Goal: Transaction & Acquisition: Purchase product/service

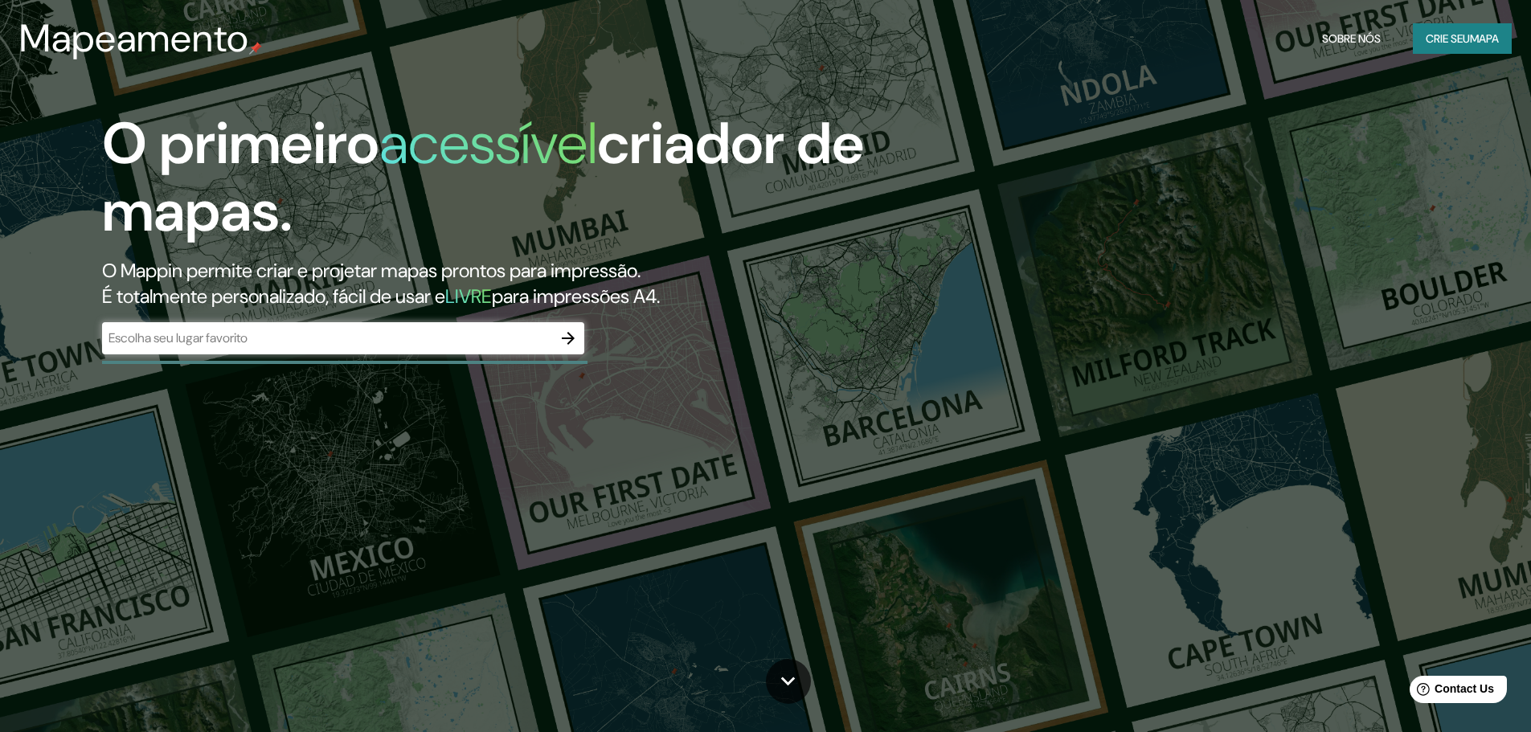
click at [489, 350] on div "​" at bounding box center [343, 338] width 482 height 32
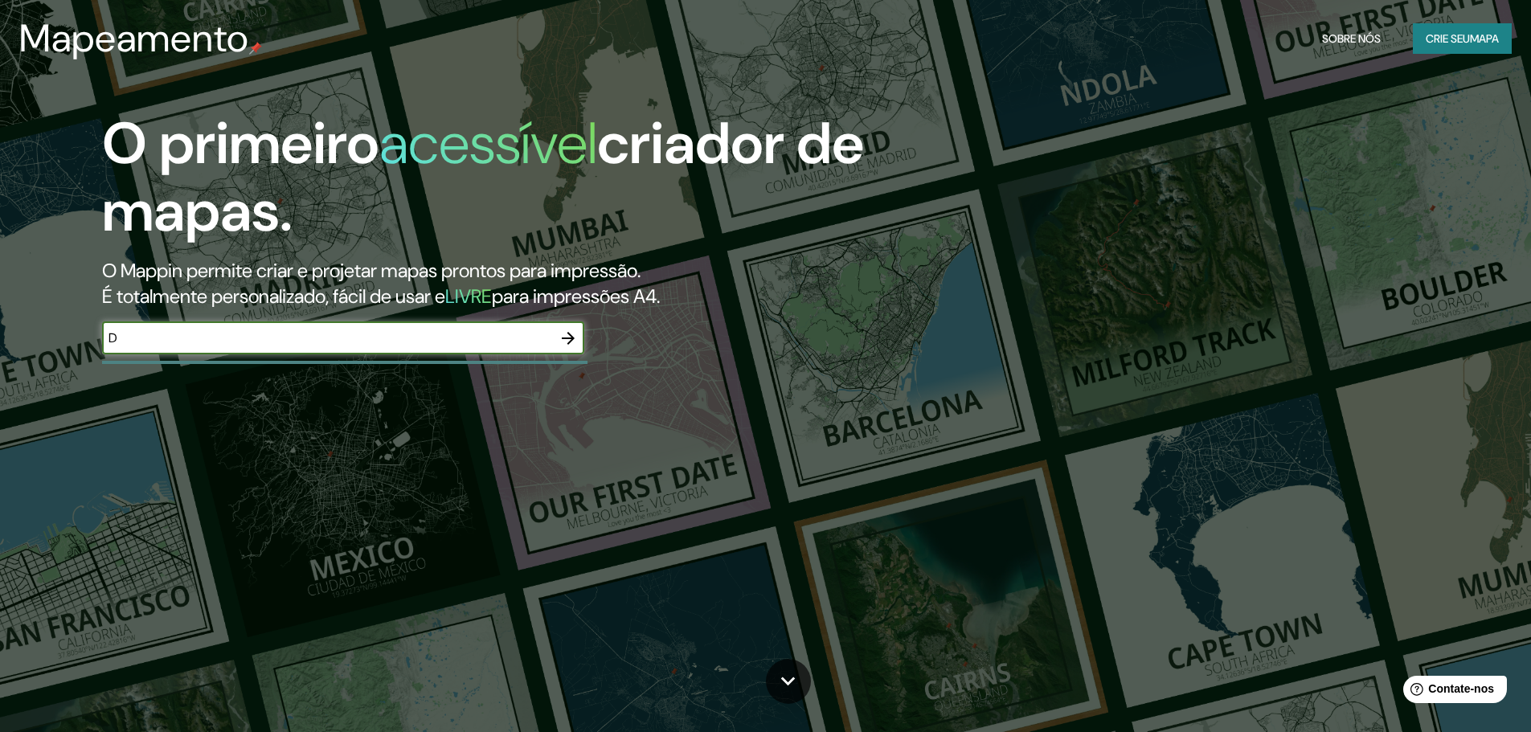
type input "DOURADOS MS"
click at [572, 329] on icon "button" at bounding box center [568, 338] width 19 height 19
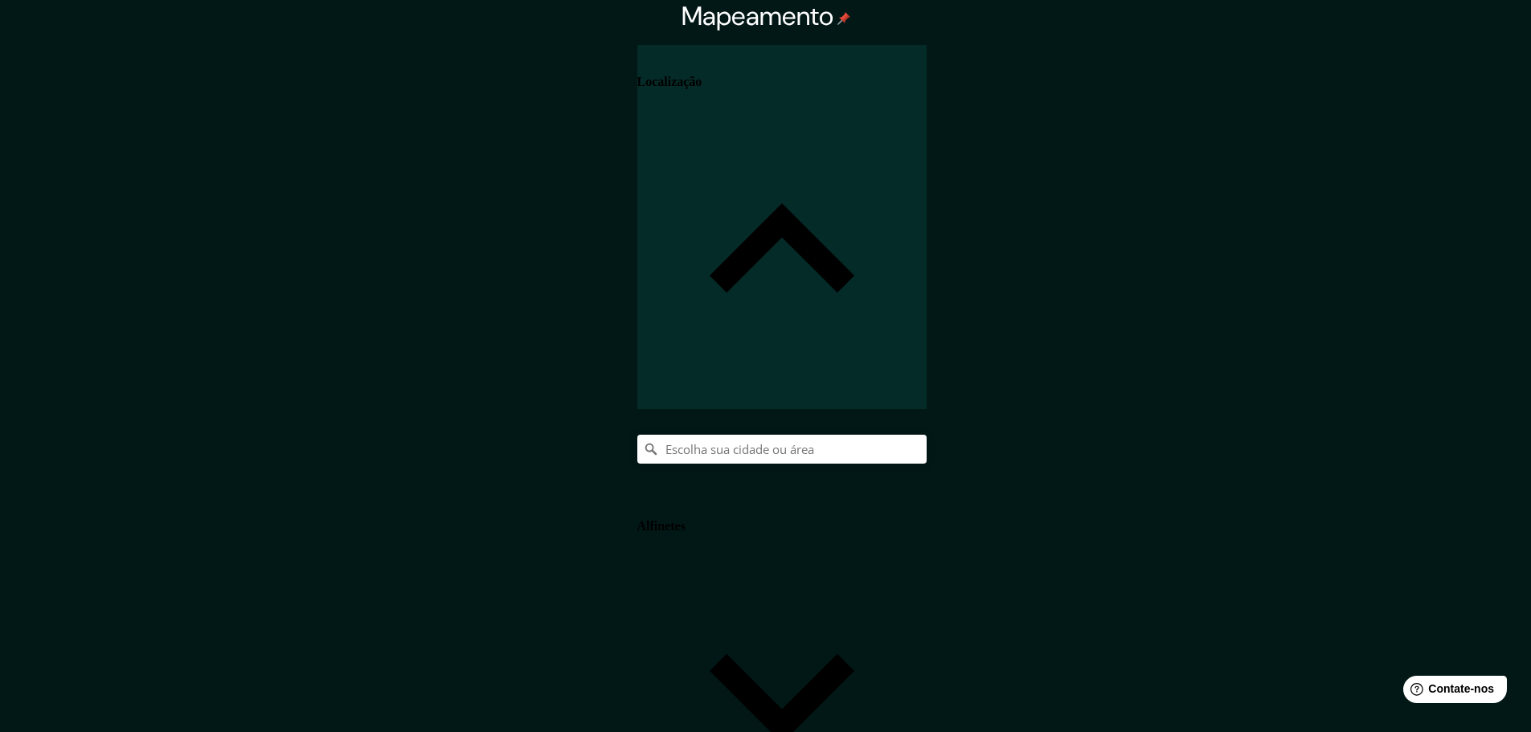
click at [927, 435] on input "Escolha sua cidade ou área" at bounding box center [781, 449] width 289 height 29
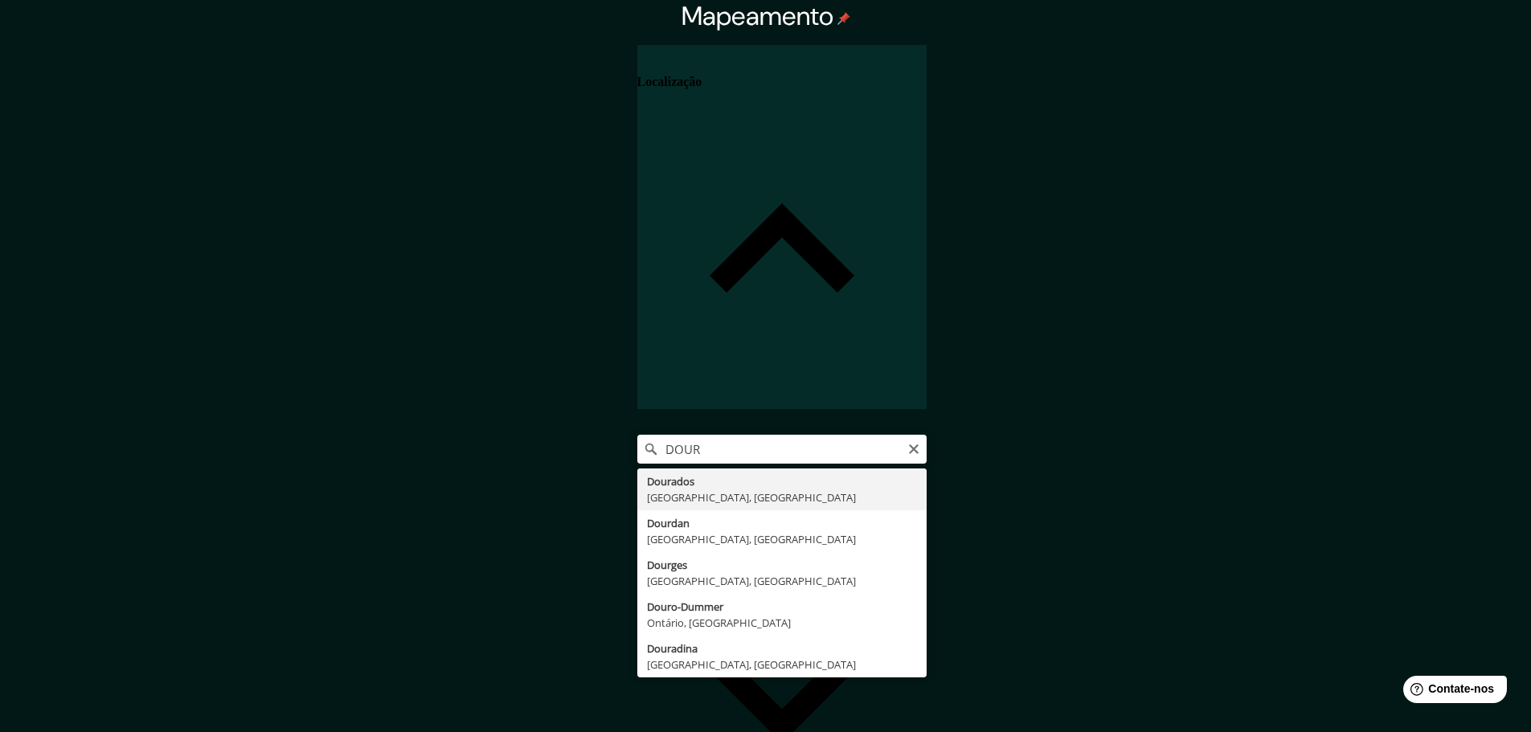
type input "Dourados, [GEOGRAPHIC_DATA], [GEOGRAPHIC_DATA]"
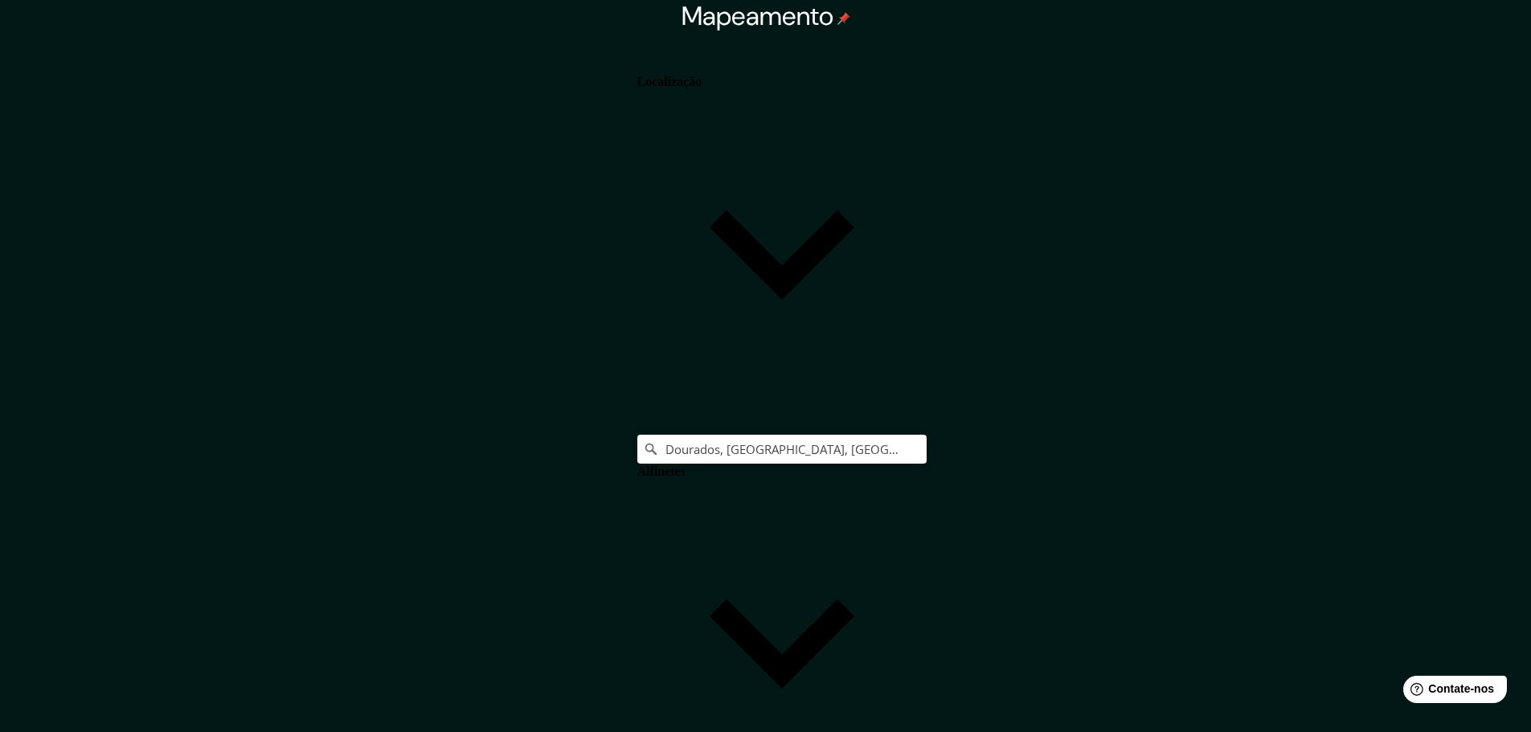
drag, startPoint x: 1253, startPoint y: 412, endPoint x: 1278, endPoint y: 424, distance: 27.7
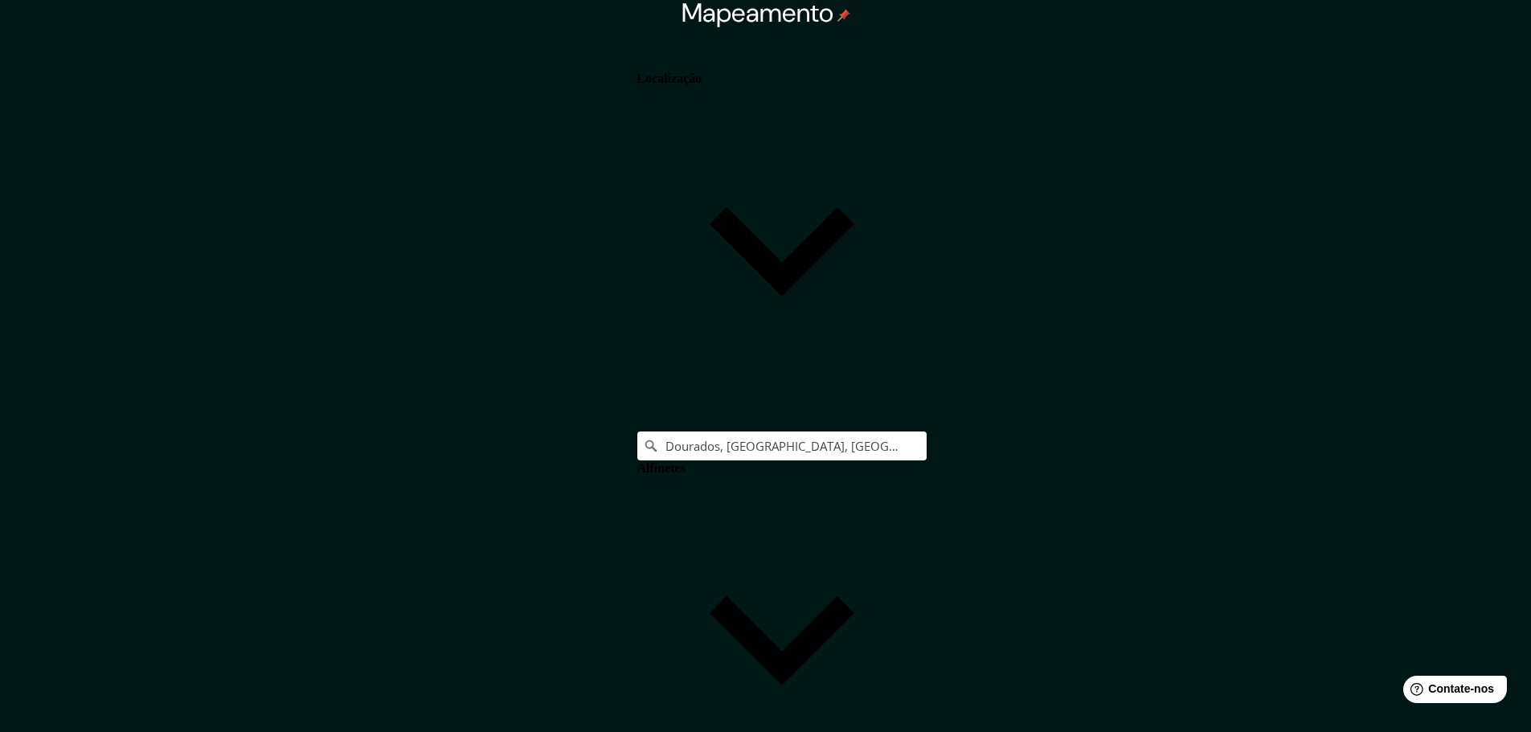
scroll to position [4, 0]
